Goal: Information Seeking & Learning: Learn about a topic

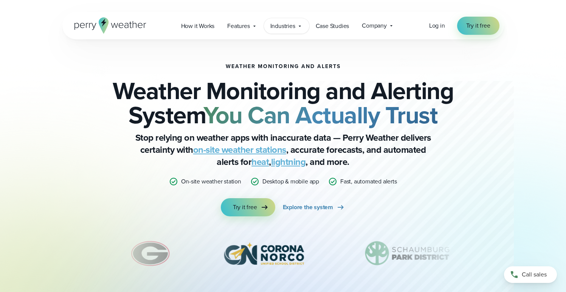
click at [284, 25] on span "Industries" at bounding box center [282, 26] width 25 height 9
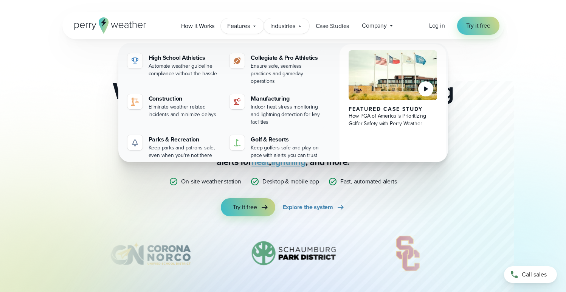
click at [240, 31] on div "Features Explore All Features Explore Perry Weather's on-site weather hardware …" at bounding box center [242, 25] width 43 height 15
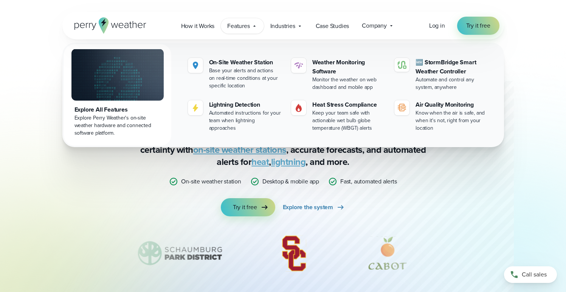
click at [321, 262] on div "slideshow" at bounding box center [283, 253] width 366 height 38
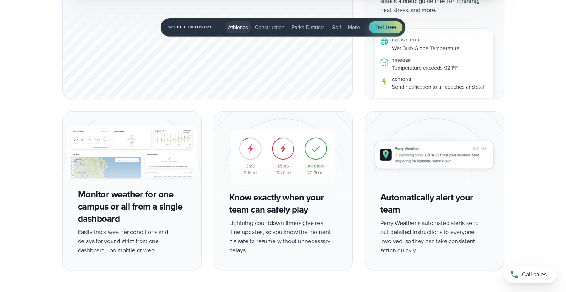
scroll to position [1399, 0]
